Goal: Task Accomplishment & Management: Use online tool/utility

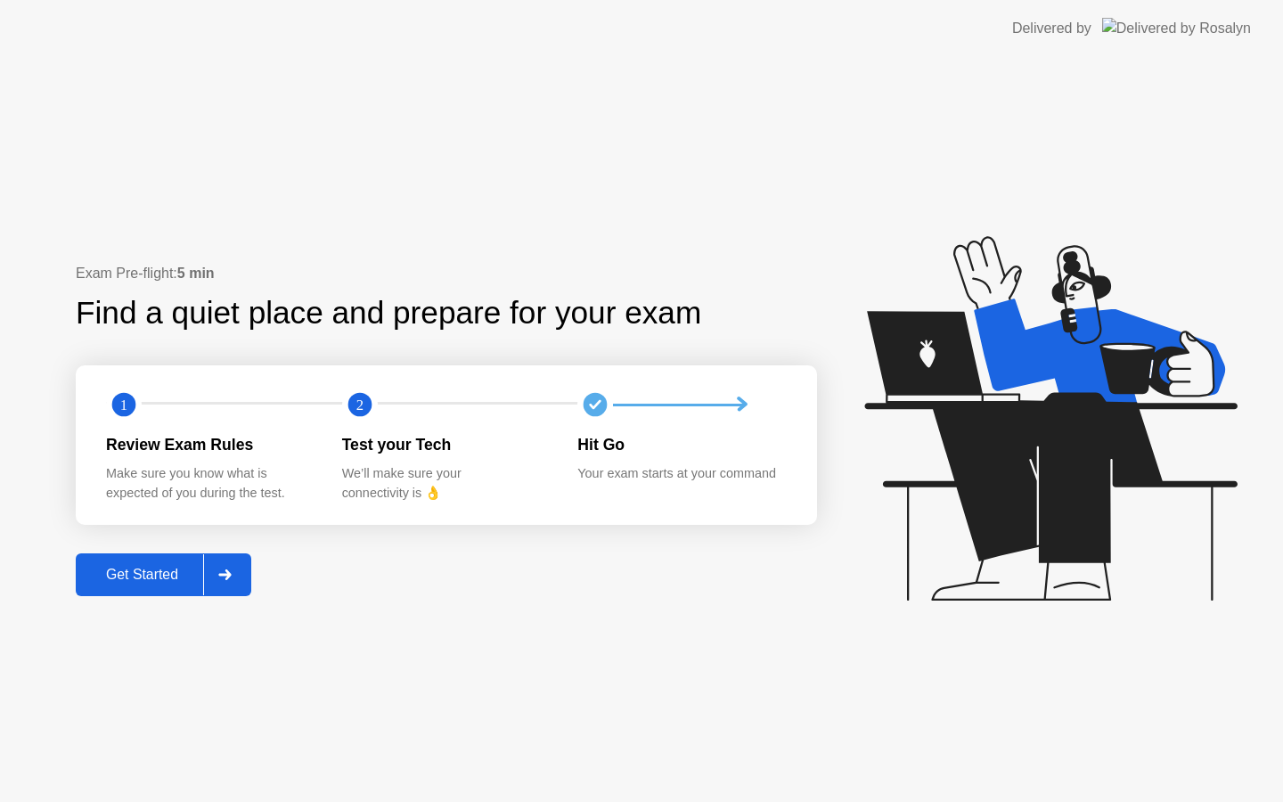
click at [154, 574] on div "Get Started" at bounding box center [142, 575] width 122 height 16
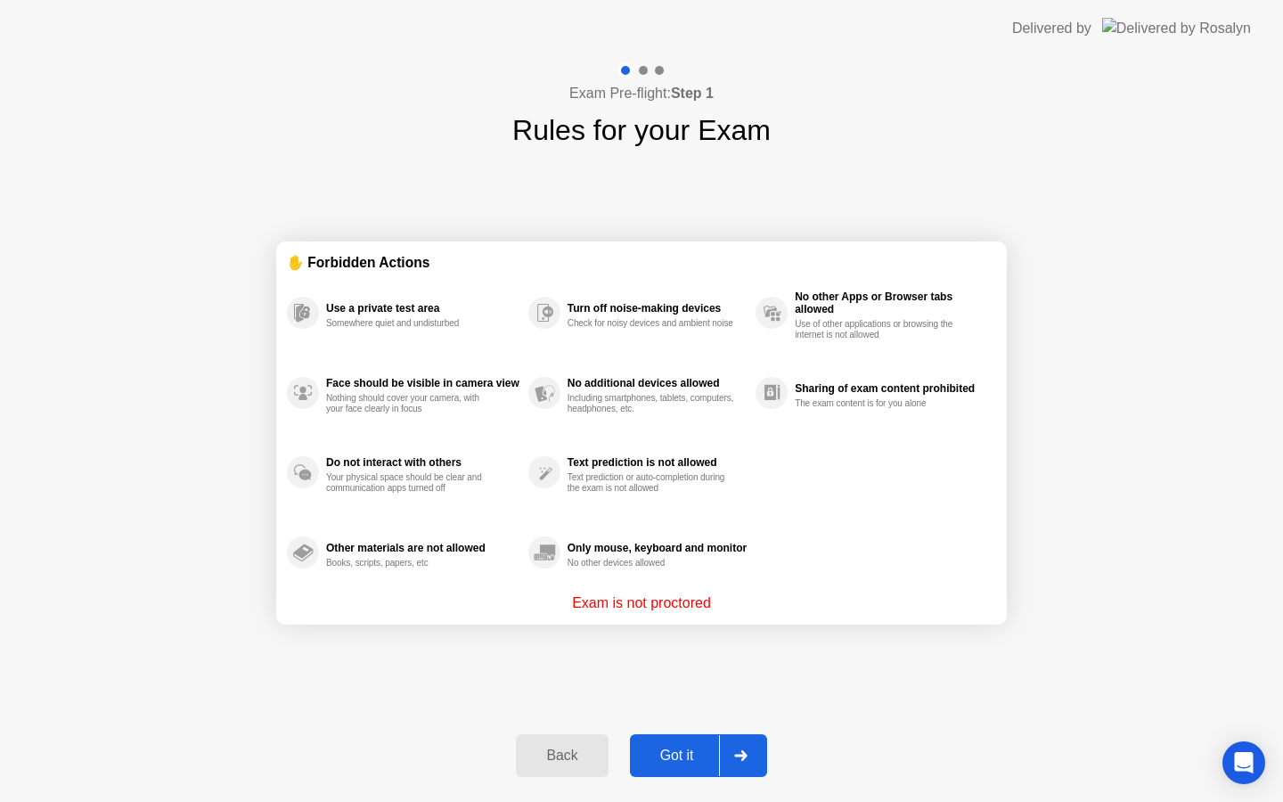
click at [681, 748] on div "Got it" at bounding box center [677, 756] width 84 height 16
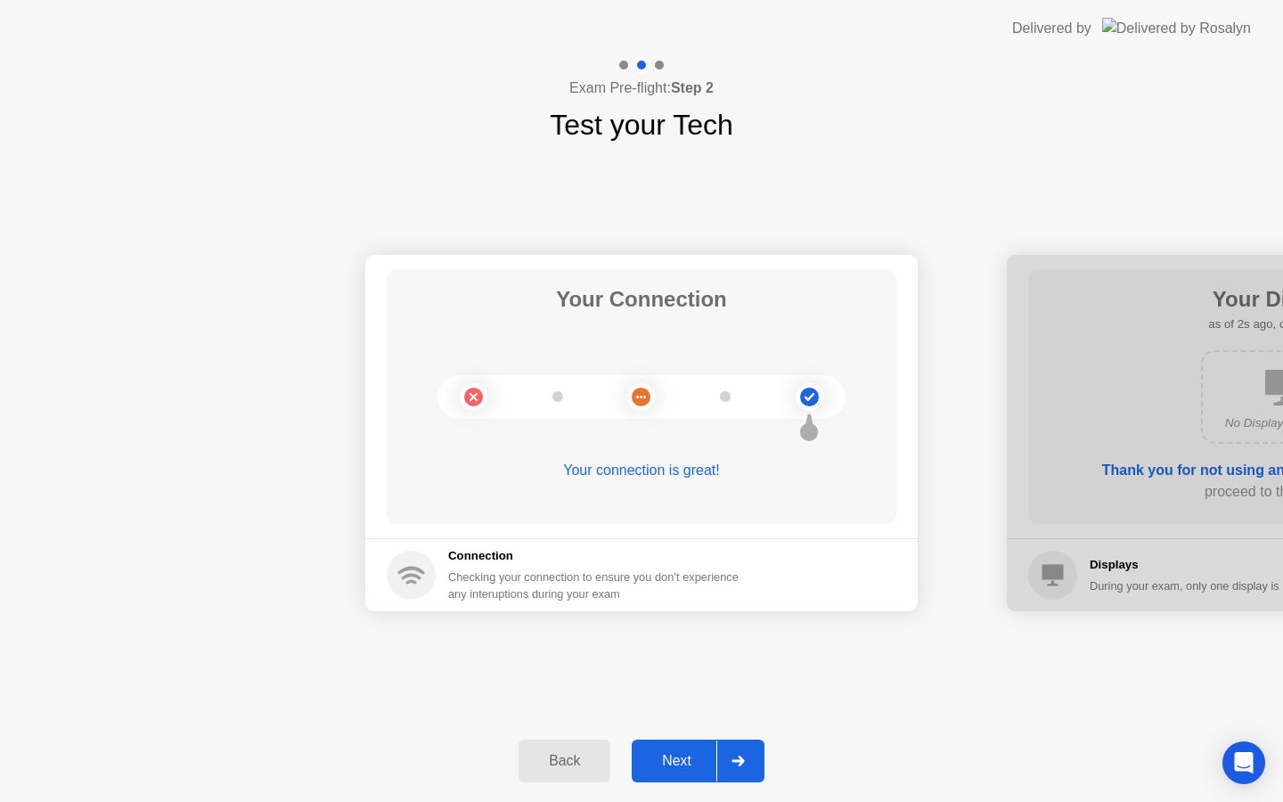
click at [686, 765] on div "Next" at bounding box center [676, 761] width 79 height 16
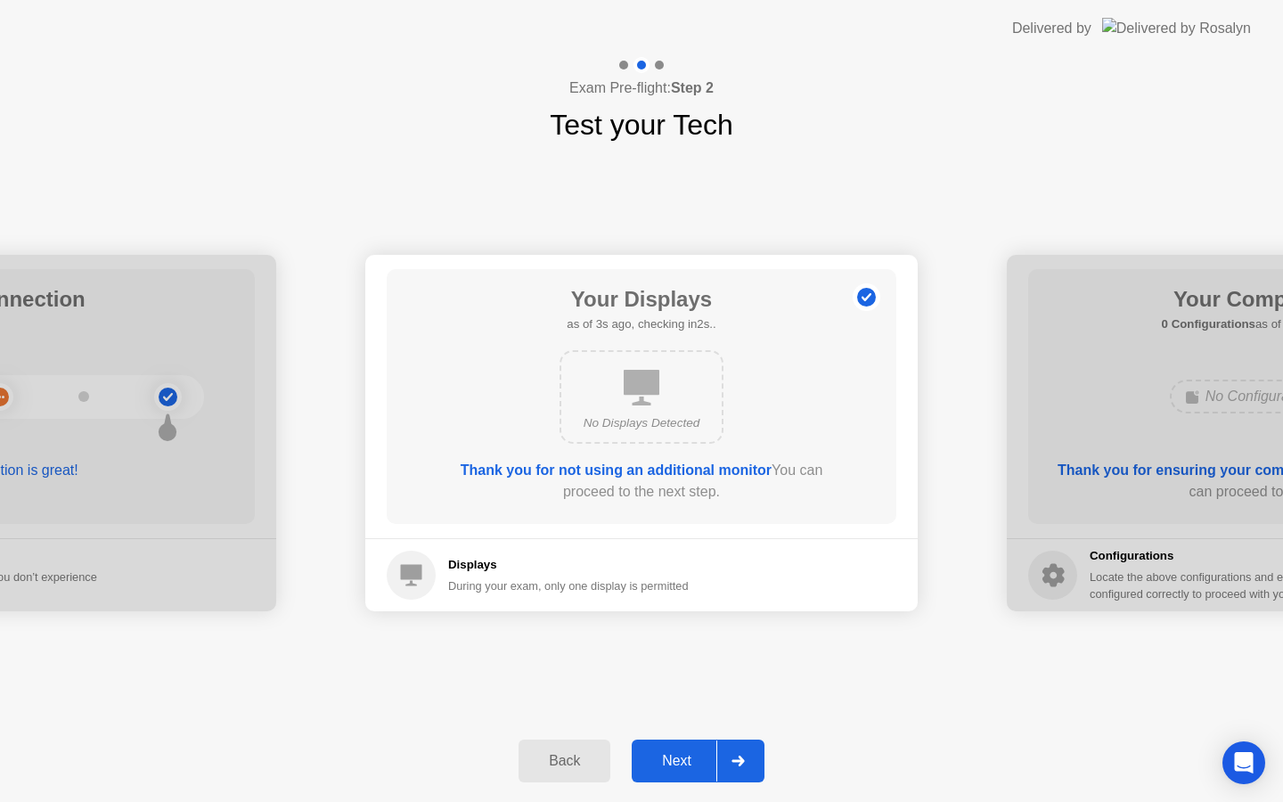
click at [690, 758] on div "Next" at bounding box center [676, 761] width 79 height 16
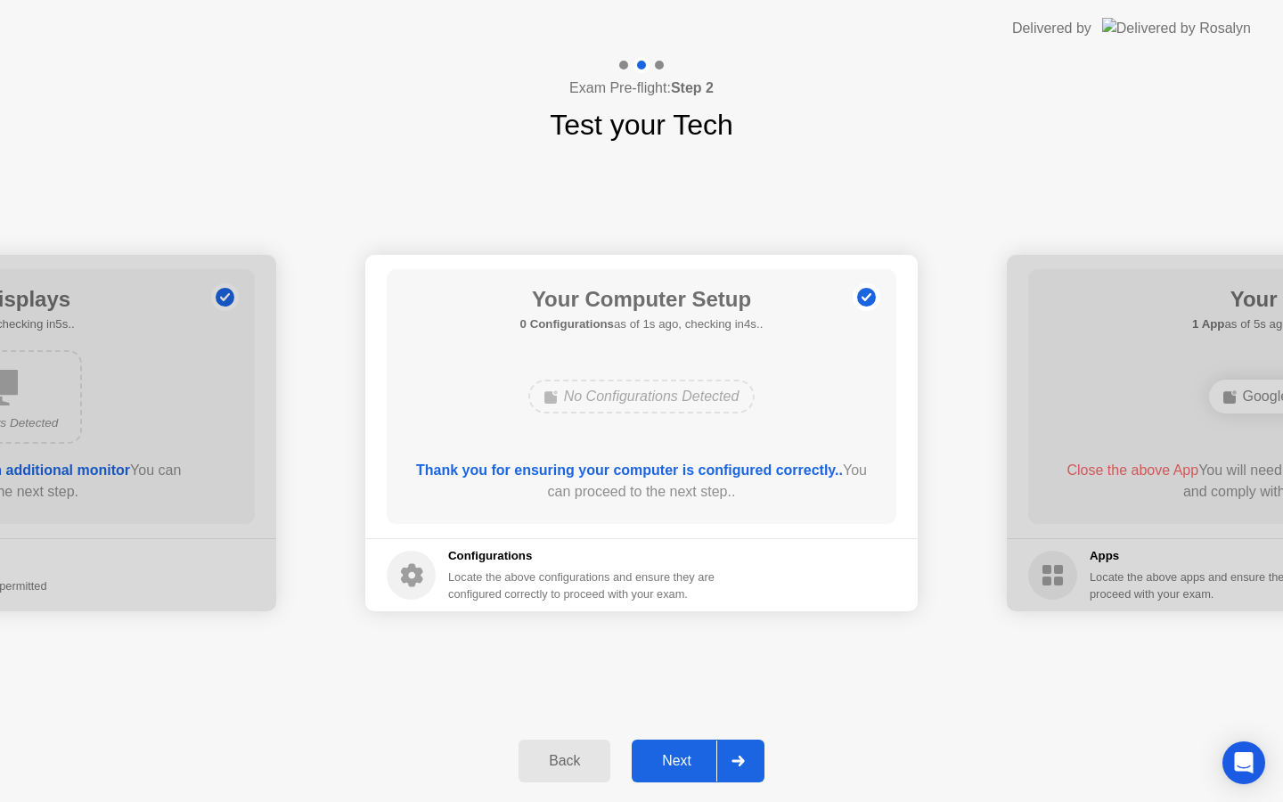
click at [690, 758] on div "Next" at bounding box center [676, 761] width 79 height 16
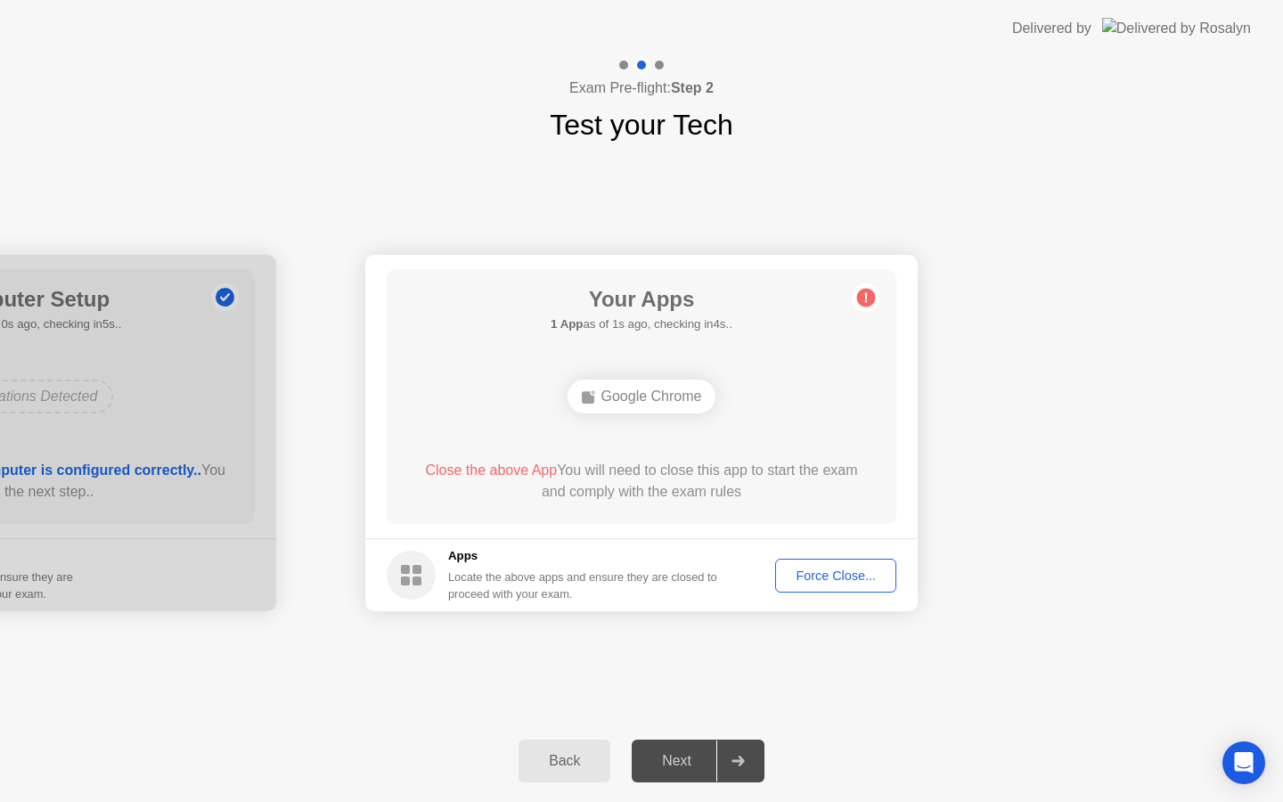
click at [833, 573] on div "Force Close..." at bounding box center [836, 576] width 109 height 14
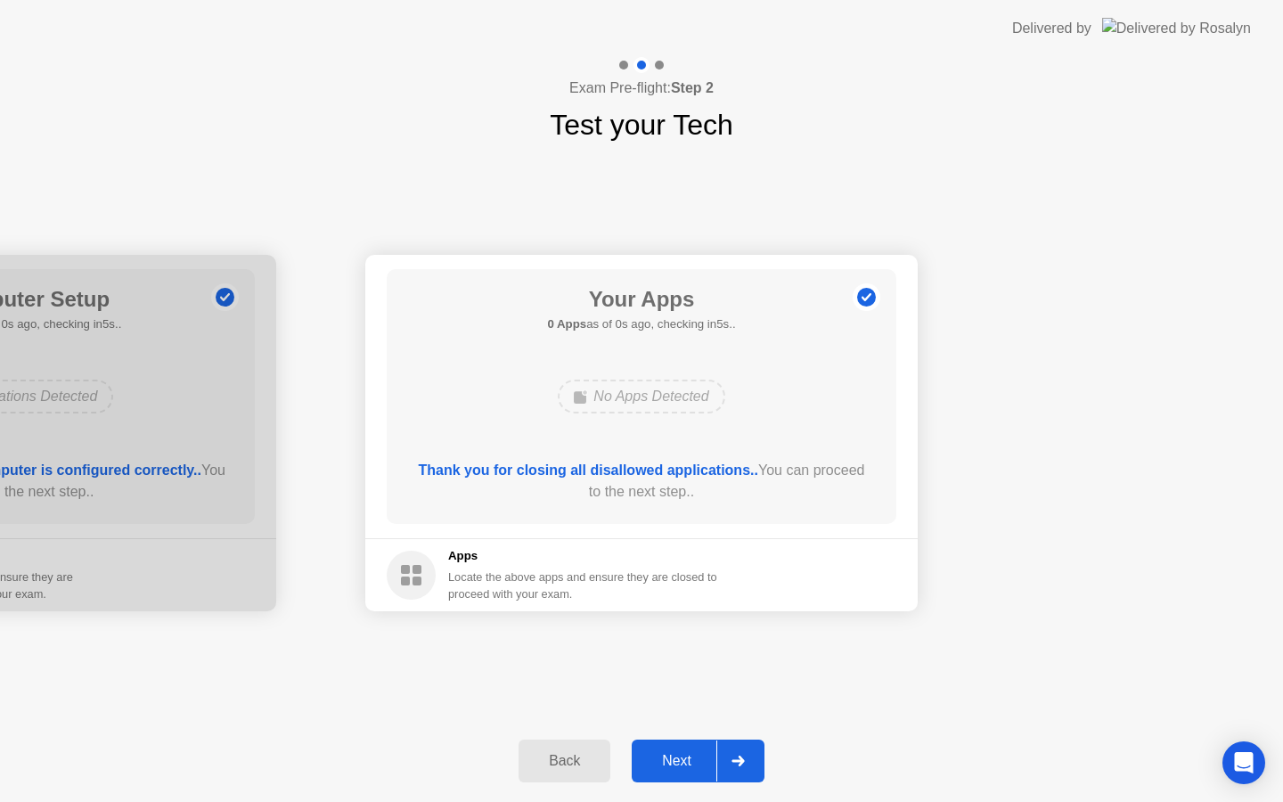
click at [696, 753] on div "Next" at bounding box center [676, 761] width 79 height 16
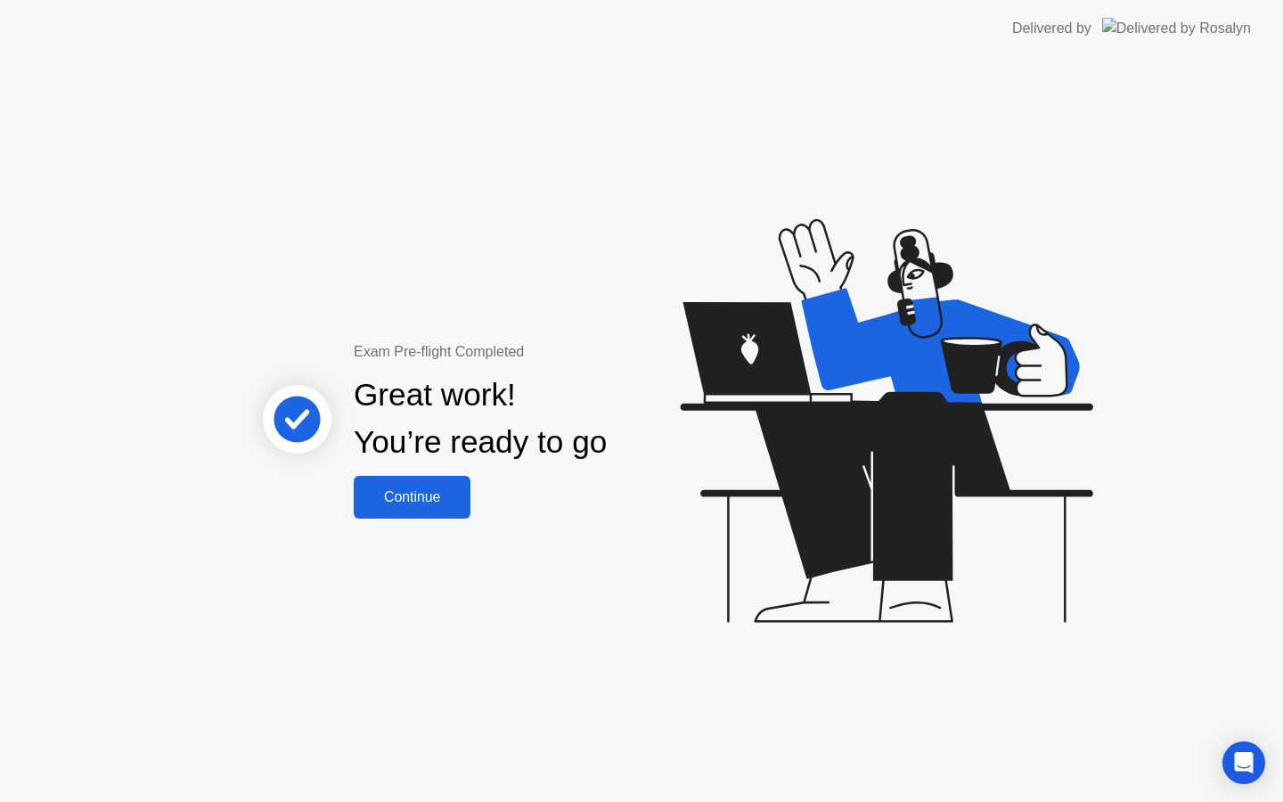
click at [386, 494] on div "Continue" at bounding box center [412, 497] width 106 height 16
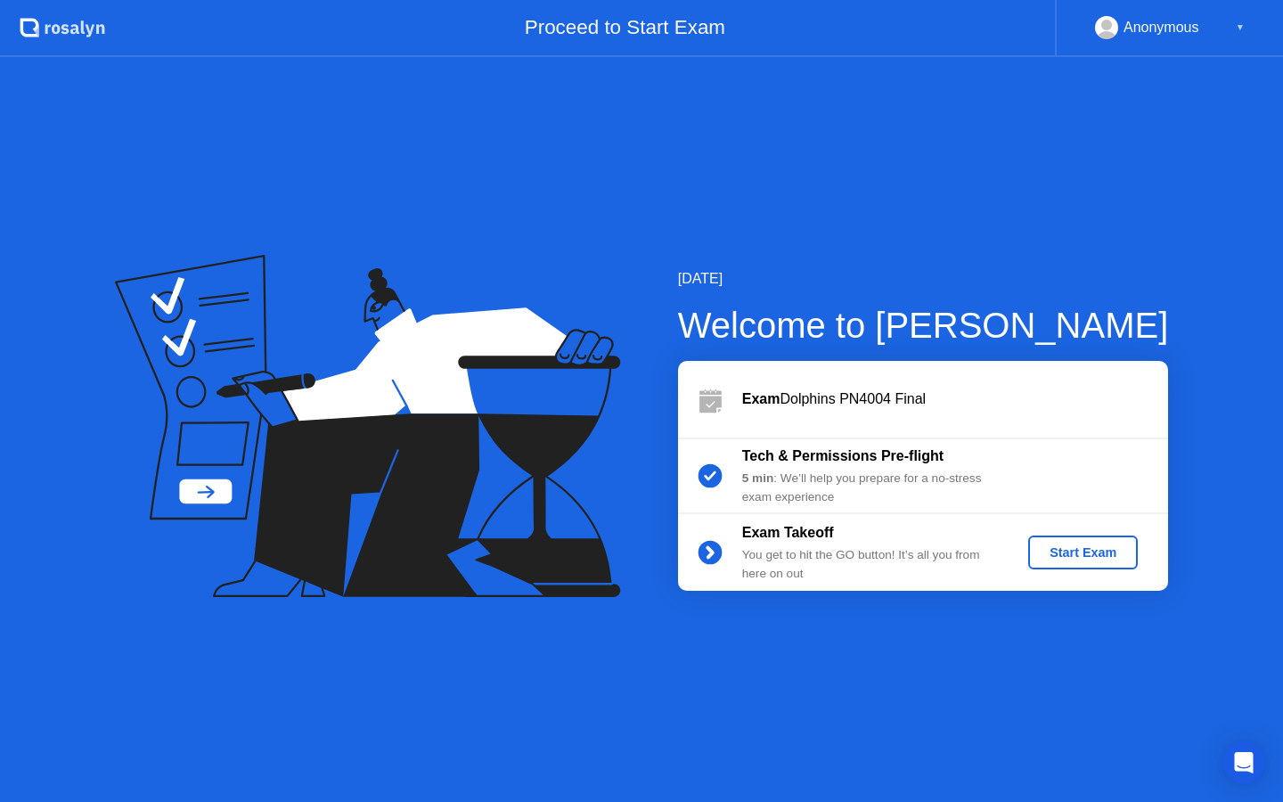
click at [1090, 559] on div "Start Exam" at bounding box center [1083, 552] width 95 height 14
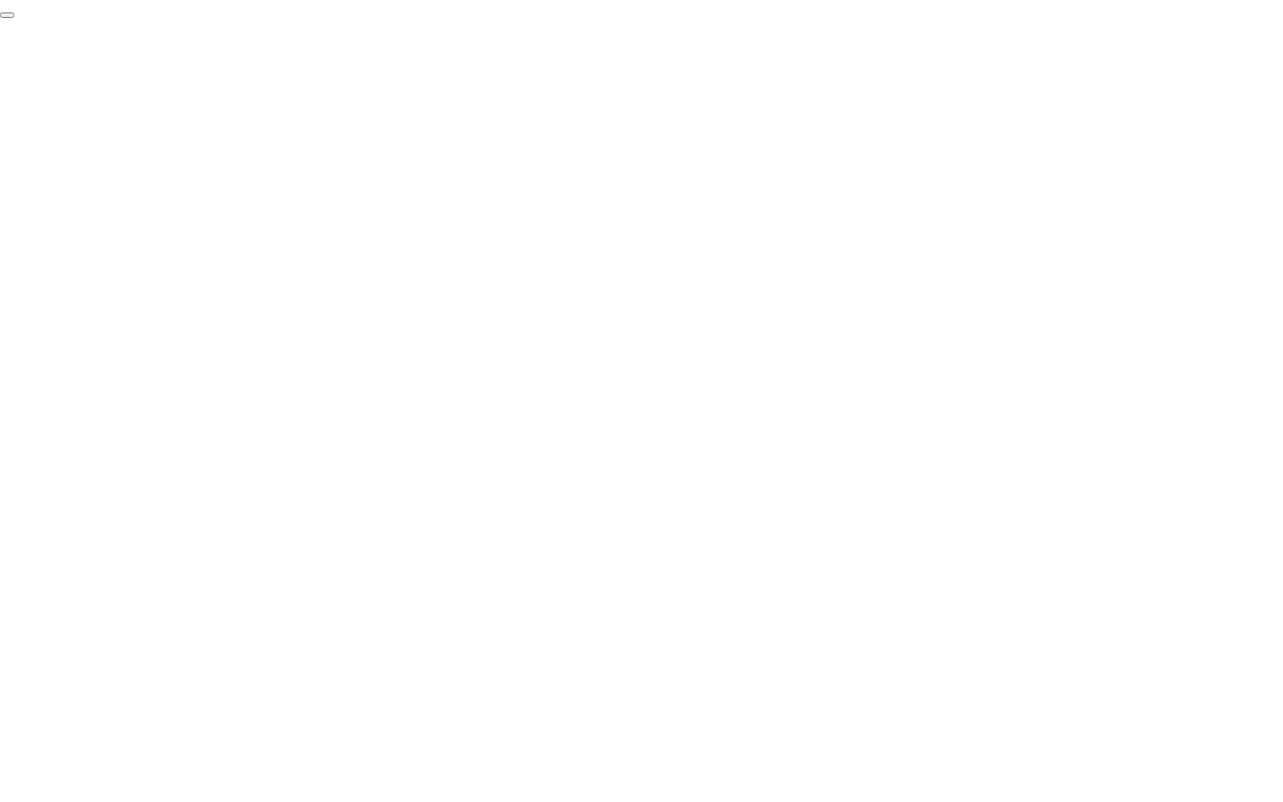
click div "End Proctoring Session"
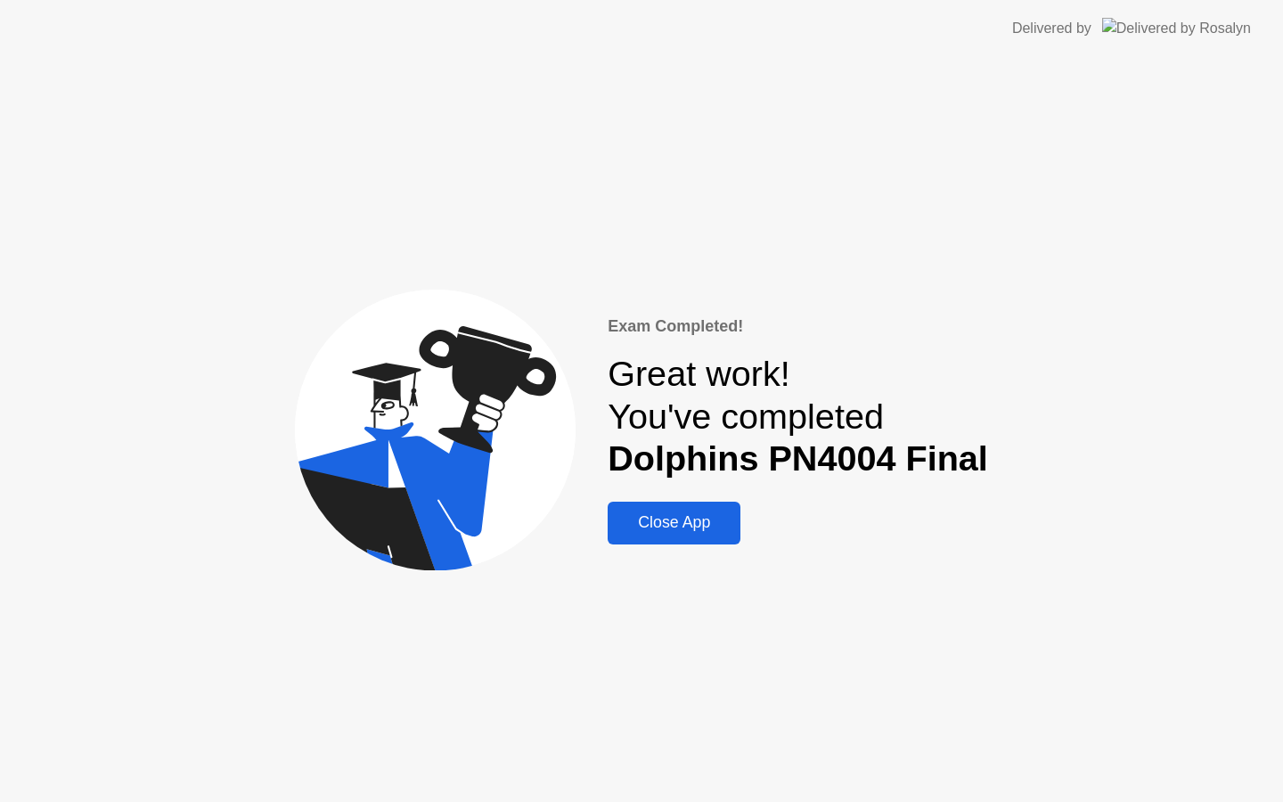
click at [675, 515] on div "Close App" at bounding box center [674, 522] width 122 height 19
